Goal: Information Seeking & Learning: Compare options

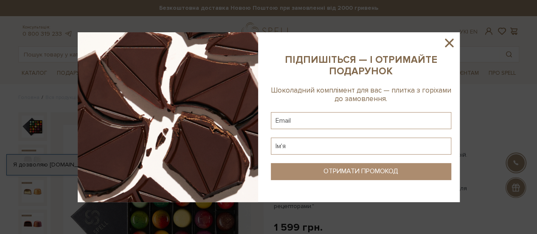
click at [449, 42] on icon at bounding box center [449, 43] width 8 height 8
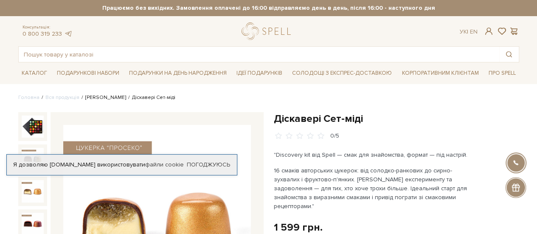
click at [103, 95] on link "[PERSON_NAME]" at bounding box center [105, 97] width 41 height 6
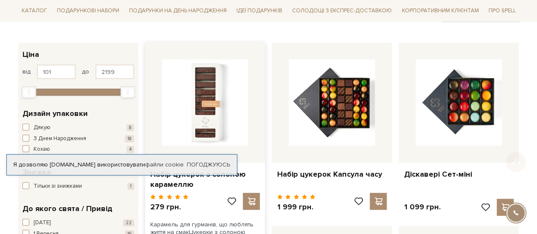
scroll to position [127, 0]
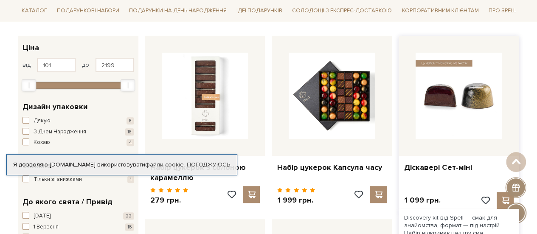
click at [447, 103] on img at bounding box center [458, 96] width 86 height 86
